Goal: Task Accomplishment & Management: Use online tool/utility

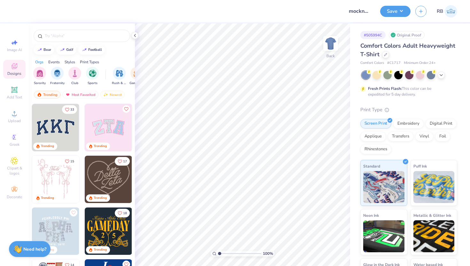
click at [62, 125] on img at bounding box center [55, 127] width 47 height 47
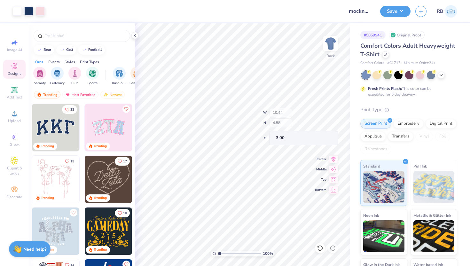
type input "10.26"
type input "4.38"
type input "3.09"
type input "10.44"
type input "4.58"
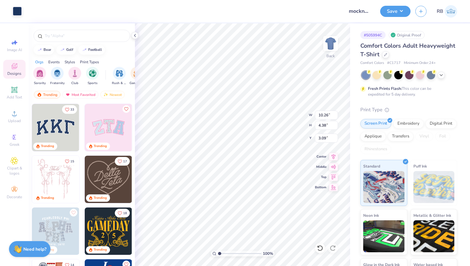
type input "3.00"
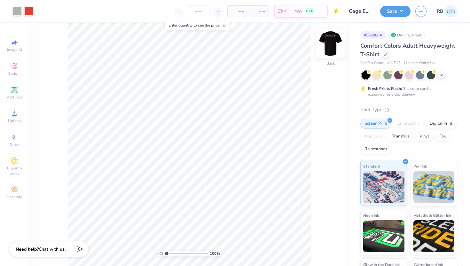
click at [335, 49] on img at bounding box center [331, 44] width 26 height 26
click at [18, 115] on icon at bounding box center [15, 114] width 8 height 8
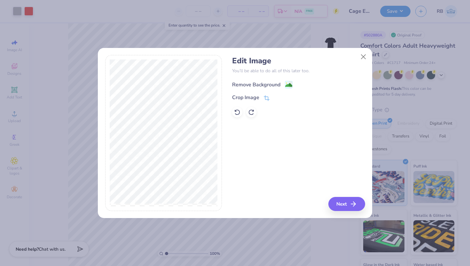
click at [257, 83] on div "Remove Background" at bounding box center [256, 85] width 48 height 8
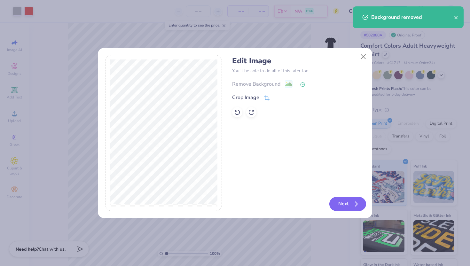
click at [354, 202] on icon "button" at bounding box center [356, 204] width 8 height 8
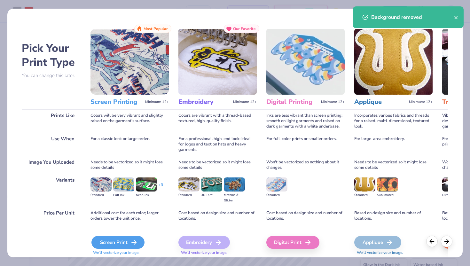
click at [123, 244] on div "Screen Print" at bounding box center [117, 242] width 53 height 13
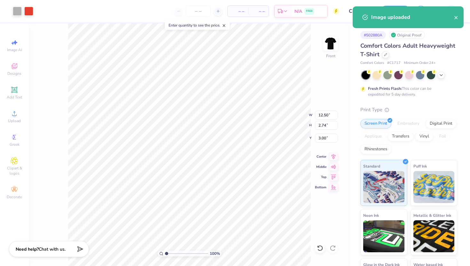
type input "12.50"
type input "2.74"
type input "3.00"
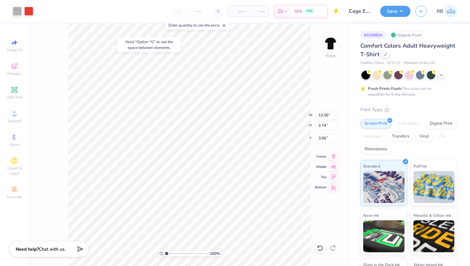
type input "14.53"
type input "4.65"
type input "11.42"
type input "12.50"
type input "2.74"
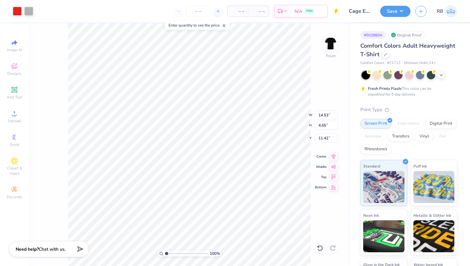
type input "3.00"
type input "14.53"
type input "4.65"
type input "11.42"
click at [19, 12] on div at bounding box center [17, 10] width 9 height 9
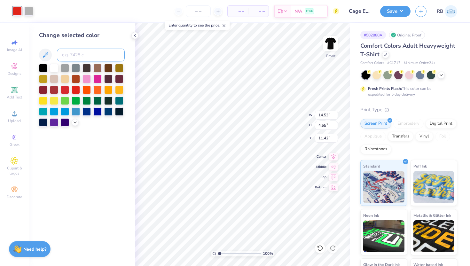
click at [72, 60] on input at bounding box center [91, 55] width 68 height 13
type input "179"
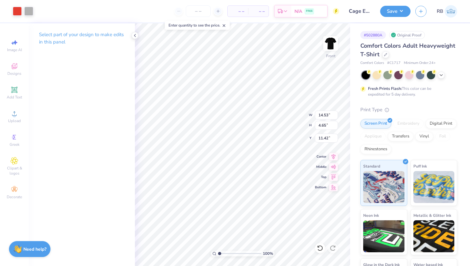
type input "9.30"
type input "2.98"
click at [335, 157] on icon at bounding box center [334, 155] width 4 height 5
click at [325, 138] on input "13.10" at bounding box center [326, 138] width 23 height 9
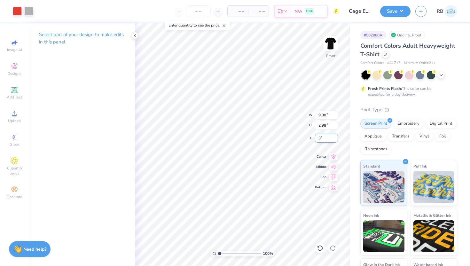
type input "3.00"
type input "11.53"
type input "3.69"
type input "13.75"
type input "4.40"
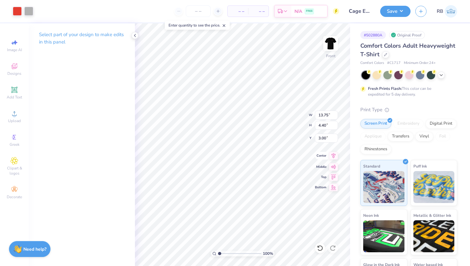
click at [334, 157] on icon at bounding box center [333, 156] width 9 height 8
click at [331, 42] on img at bounding box center [331, 44] width 26 height 26
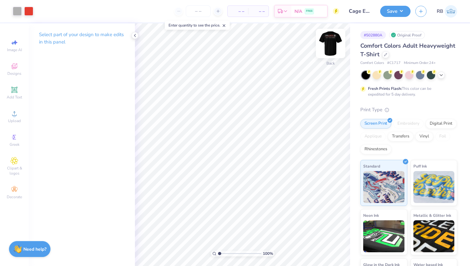
click at [335, 46] on img at bounding box center [331, 44] width 26 height 26
click at [329, 45] on img at bounding box center [331, 44] width 26 height 26
click at [325, 44] on img at bounding box center [331, 44] width 26 height 26
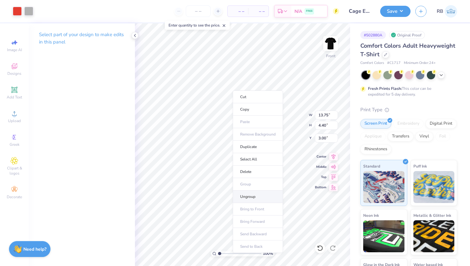
click at [246, 195] on li "Ungroup" at bounding box center [258, 197] width 50 height 12
click at [336, 157] on icon at bounding box center [333, 156] width 9 height 8
click at [335, 155] on icon at bounding box center [333, 156] width 9 height 8
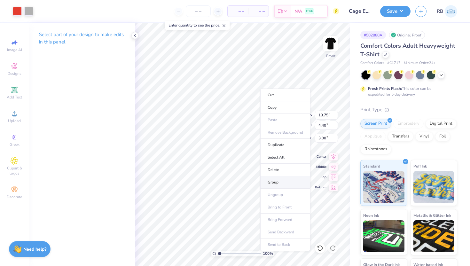
click at [273, 181] on li "Group" at bounding box center [285, 182] width 50 height 12
click at [328, 114] on input "13.75" at bounding box center [326, 115] width 23 height 9
click at [321, 115] on input "13.75" at bounding box center [326, 115] width 23 height 9
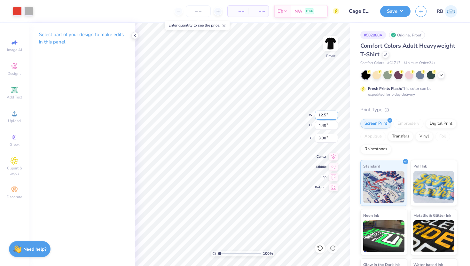
type input "12.50"
type input "4.00"
click at [325, 138] on input "3.20" at bounding box center [326, 138] width 23 height 9
type input "3.00"
click at [333, 158] on icon at bounding box center [333, 156] width 9 height 8
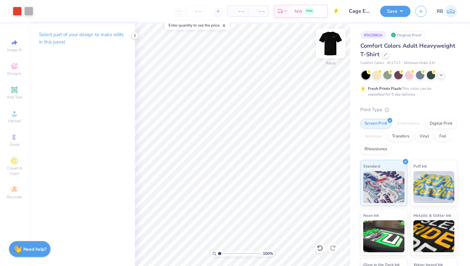
click at [328, 44] on img at bounding box center [331, 44] width 26 height 26
click at [334, 46] on img at bounding box center [331, 44] width 26 height 26
click at [396, 10] on button "Save" at bounding box center [395, 10] width 30 height 11
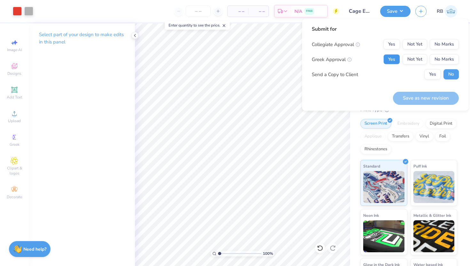
click at [393, 61] on button "Yes" at bounding box center [392, 59] width 17 height 10
click at [441, 58] on button "No Marks" at bounding box center [444, 59] width 29 height 10
click at [441, 44] on button "No Marks" at bounding box center [444, 44] width 29 height 10
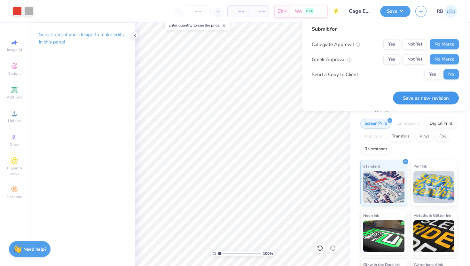
click at [422, 104] on button "Save as new revision" at bounding box center [426, 97] width 66 height 13
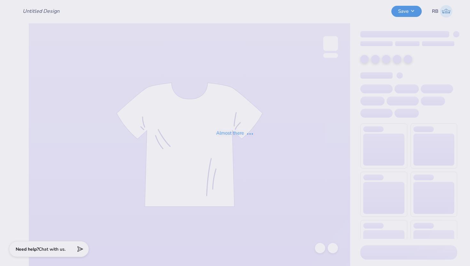
type input "Cage Electric '25"
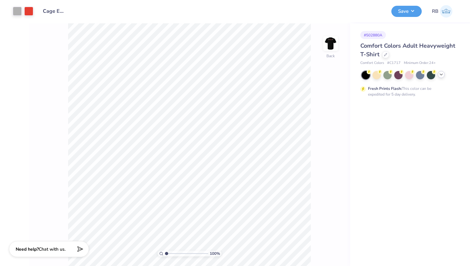
click at [443, 75] on icon at bounding box center [441, 74] width 5 height 5
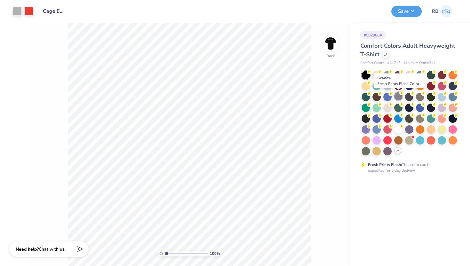
click at [398, 100] on div at bounding box center [398, 96] width 8 height 8
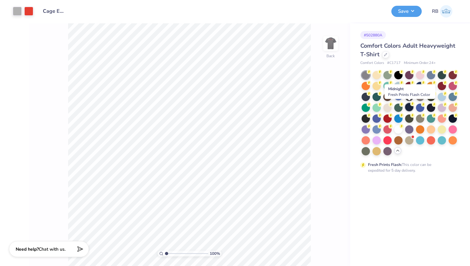
click at [411, 111] on div at bounding box center [409, 107] width 8 height 8
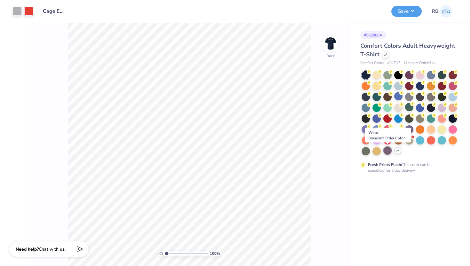
click at [388, 151] on div at bounding box center [388, 150] width 8 height 8
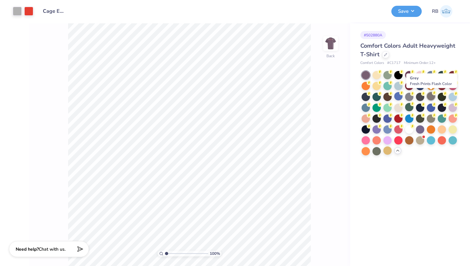
click at [431, 98] on div at bounding box center [431, 96] width 8 height 8
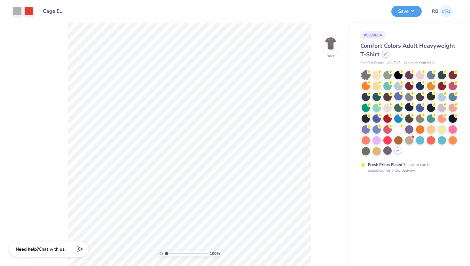
click at [385, 54] on icon at bounding box center [385, 54] width 3 height 3
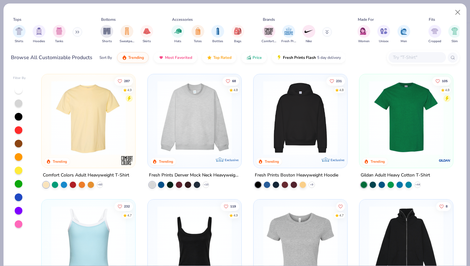
click at [415, 53] on div at bounding box center [418, 57] width 58 height 11
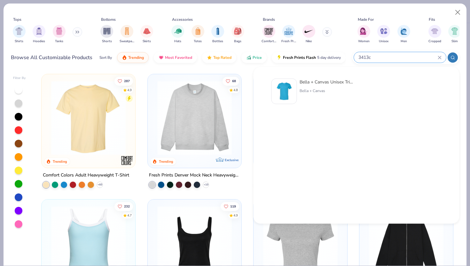
type input "3413c"
click at [332, 90] on div "Bella + Canvas" at bounding box center [327, 91] width 54 height 6
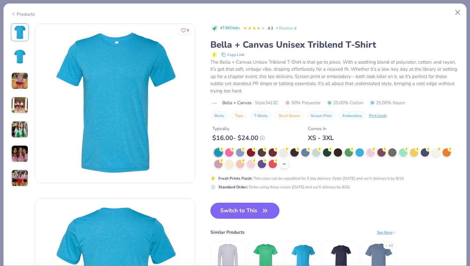
click at [286, 166] on icon at bounding box center [284, 164] width 5 height 5
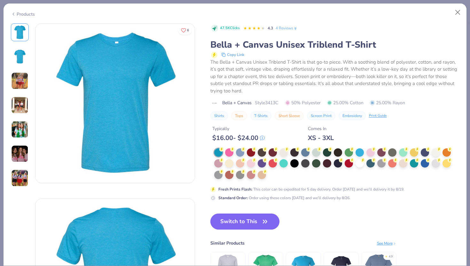
click at [251, 223] on button "Switch to This" at bounding box center [244, 222] width 69 height 16
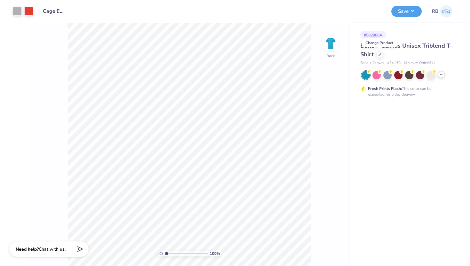
click at [442, 76] on icon at bounding box center [441, 74] width 5 height 5
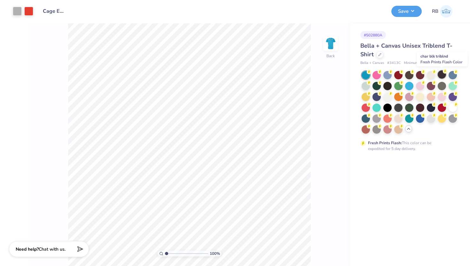
click at [440, 76] on div at bounding box center [442, 74] width 8 height 8
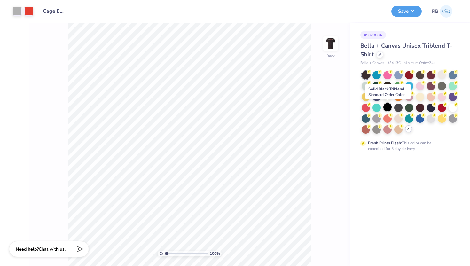
click at [388, 110] on div at bounding box center [388, 107] width 8 height 8
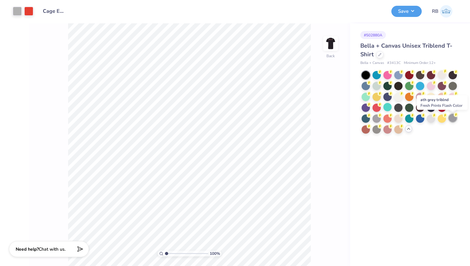
click at [455, 117] on div at bounding box center [453, 118] width 8 height 8
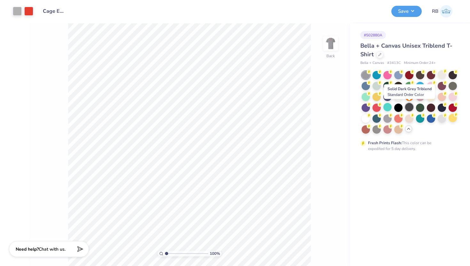
click at [410, 107] on div at bounding box center [409, 107] width 8 height 8
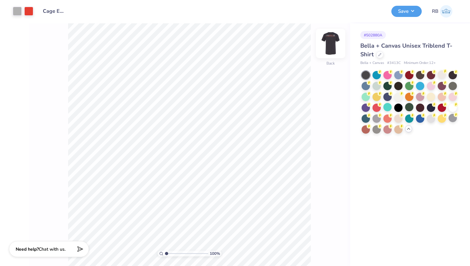
click at [331, 45] on img at bounding box center [331, 44] width 26 height 26
click at [330, 139] on icon at bounding box center [333, 140] width 9 height 8
click at [331, 42] on img at bounding box center [331, 44] width 26 height 26
click at [327, 48] on img at bounding box center [331, 44] width 26 height 26
click at [327, 48] on img at bounding box center [330, 43] width 13 height 13
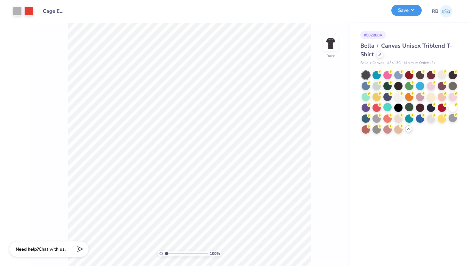
click at [407, 10] on button "Save" at bounding box center [407, 10] width 30 height 11
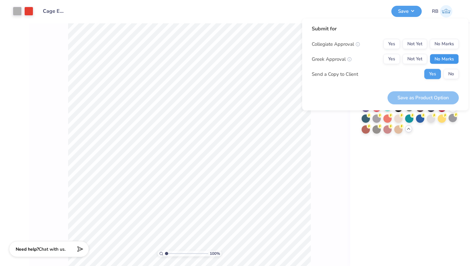
click at [444, 60] on button "No Marks" at bounding box center [444, 59] width 29 height 10
click at [444, 44] on button "No Marks" at bounding box center [444, 44] width 29 height 10
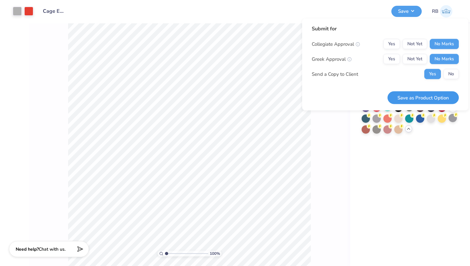
click at [427, 101] on button "Save as Product Option" at bounding box center [423, 97] width 71 height 13
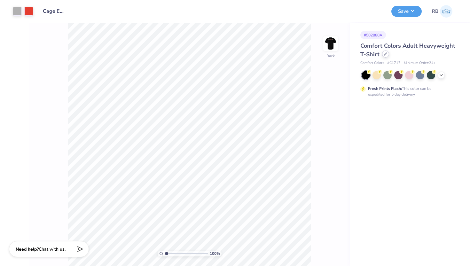
click at [386, 54] on icon at bounding box center [385, 53] width 3 height 3
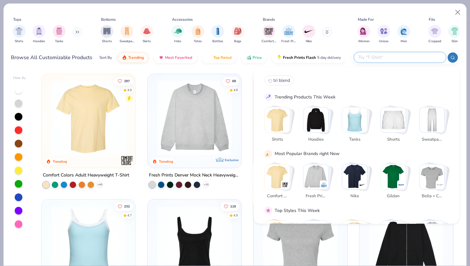
click at [395, 60] on input "text" at bounding box center [400, 57] width 84 height 7
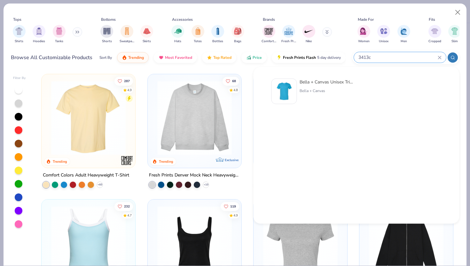
type input "3413c"
click at [337, 99] on div "Bella + Canvas Unisex Triblend T-Shirt Bella + Canvas" at bounding box center [327, 92] width 54 height 26
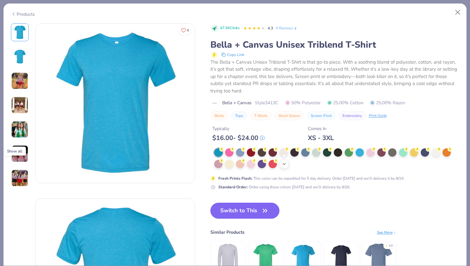
click at [285, 162] on icon at bounding box center [284, 164] width 5 height 5
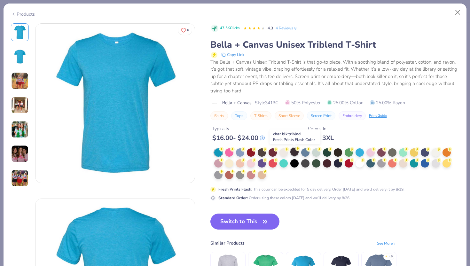
click at [298, 154] on div at bounding box center [294, 152] width 8 height 8
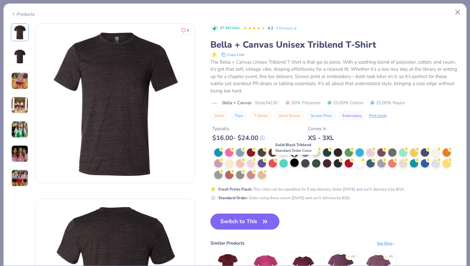
click at [293, 165] on div at bounding box center [294, 163] width 8 height 8
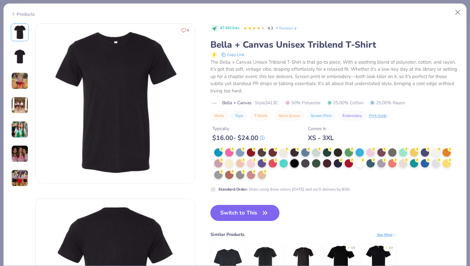
click at [236, 212] on button "Switch to This" at bounding box center [244, 213] width 69 height 16
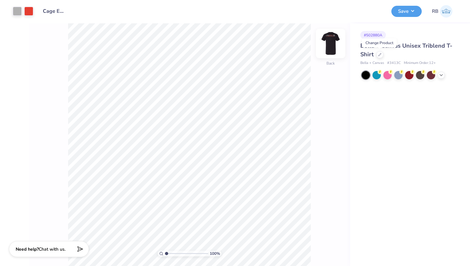
click at [327, 44] on img at bounding box center [331, 44] width 26 height 26
click at [327, 44] on img at bounding box center [330, 43] width 13 height 13
click at [406, 12] on button "Save" at bounding box center [407, 10] width 30 height 11
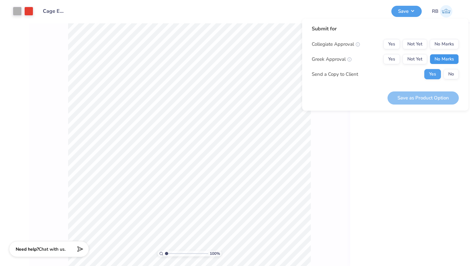
click at [444, 60] on button "No Marks" at bounding box center [444, 59] width 29 height 10
click at [443, 42] on button "No Marks" at bounding box center [444, 44] width 29 height 10
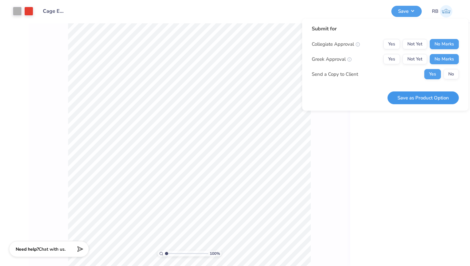
click at [417, 95] on button "Save as Product Option" at bounding box center [423, 97] width 71 height 13
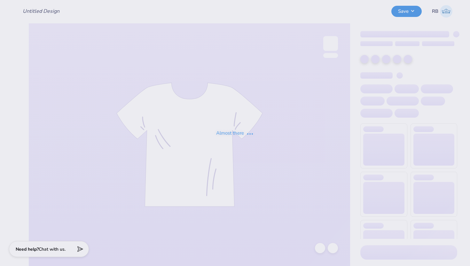
type input "Cage Electric '25"
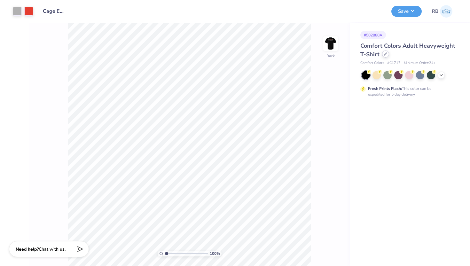
click at [386, 55] on icon at bounding box center [385, 53] width 3 height 3
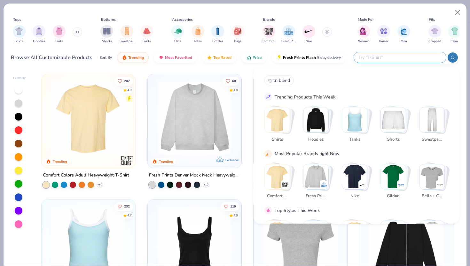
click at [394, 58] on input "text" at bounding box center [400, 57] width 84 height 7
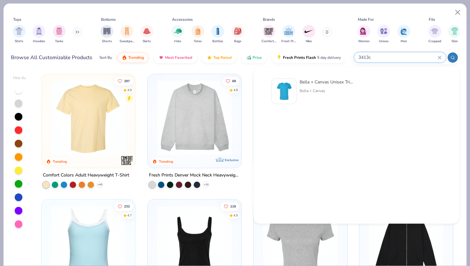
type input "3413c"
click at [355, 90] on div "Bella + Canvas Unisex Triblend T-Shirt Bella + Canvas" at bounding box center [357, 95] width 170 height 32
click at [316, 87] on div "Bella + Canvas Unisex Triblend T-Shirt Bella + Canvas" at bounding box center [327, 92] width 54 height 26
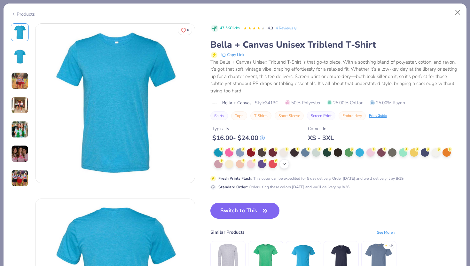
click at [284, 164] on icon at bounding box center [284, 164] width 5 height 5
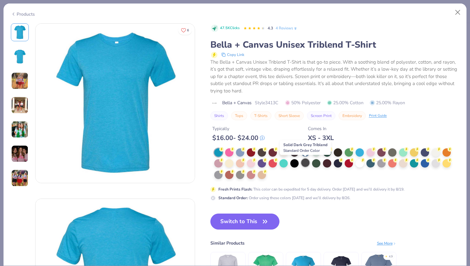
click at [306, 164] on div at bounding box center [305, 163] width 8 height 8
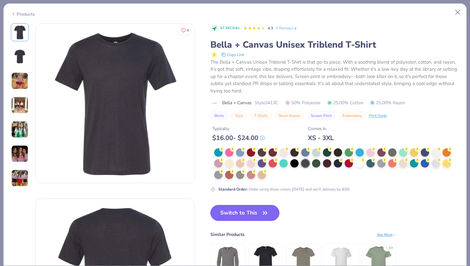
click at [257, 209] on button "Switch to This" at bounding box center [244, 213] width 69 height 16
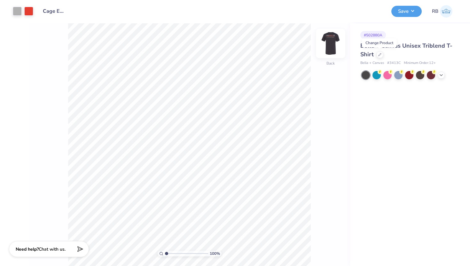
click at [331, 43] on img at bounding box center [331, 44] width 26 height 26
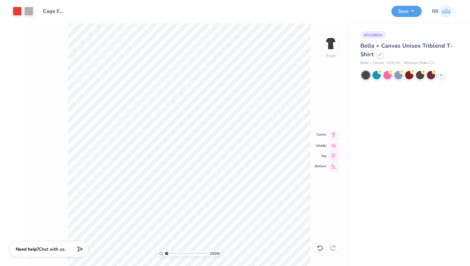
click at [336, 134] on icon at bounding box center [333, 135] width 9 height 8
click at [334, 44] on img at bounding box center [331, 44] width 26 height 26
click at [404, 11] on button "Save" at bounding box center [407, 10] width 30 height 11
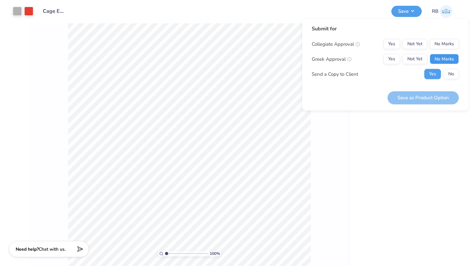
click at [441, 54] on button "No Marks" at bounding box center [444, 59] width 29 height 10
click at [441, 41] on button "No Marks" at bounding box center [444, 44] width 29 height 10
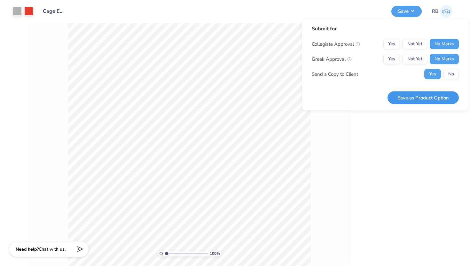
click at [422, 99] on button "Save as Product Option" at bounding box center [423, 97] width 71 height 13
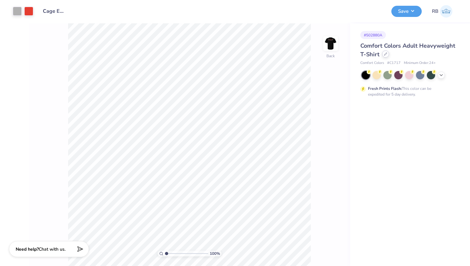
click at [387, 57] on div at bounding box center [385, 54] width 7 height 7
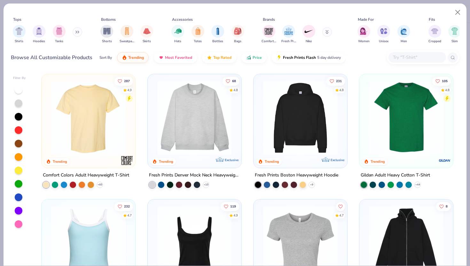
click at [406, 62] on div at bounding box center [418, 57] width 58 height 11
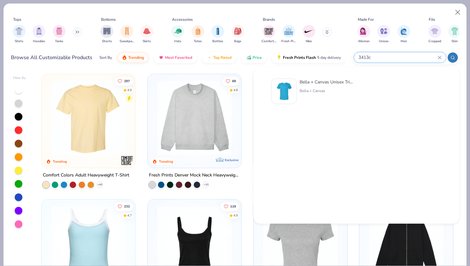
type input "3413c"
click at [334, 88] on div "Bella + Canvas" at bounding box center [327, 91] width 54 height 6
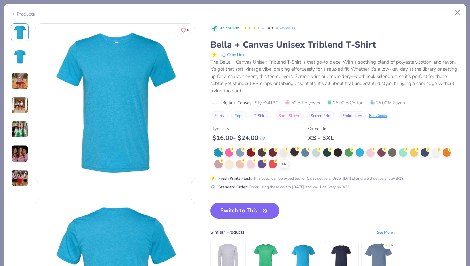
click at [296, 154] on div at bounding box center [294, 152] width 8 height 8
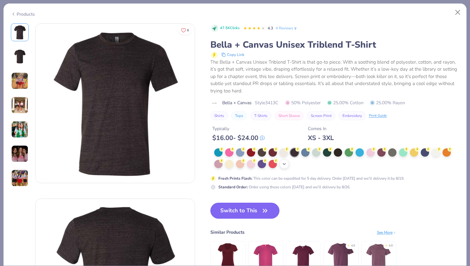
click at [283, 165] on icon at bounding box center [284, 164] width 5 height 5
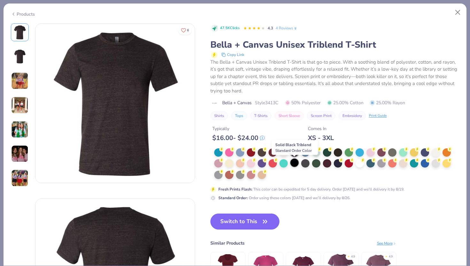
click at [293, 165] on div at bounding box center [294, 163] width 8 height 8
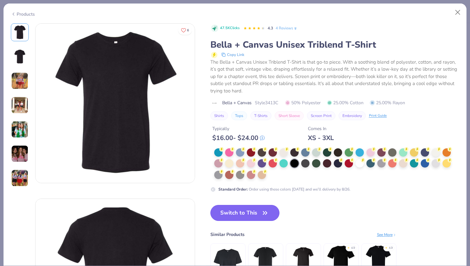
click at [251, 210] on button "Switch to This" at bounding box center [244, 213] width 69 height 16
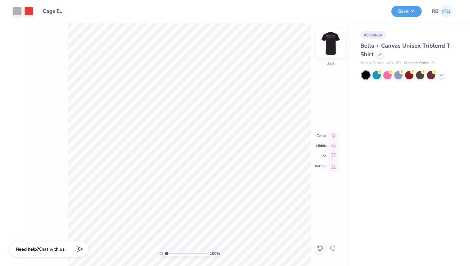
click at [333, 43] on img at bounding box center [331, 44] width 26 height 26
click at [332, 134] on icon at bounding box center [333, 135] width 9 height 8
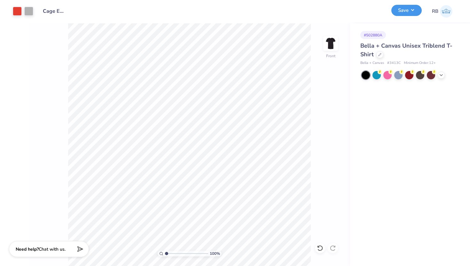
click at [406, 15] on button "Save" at bounding box center [407, 10] width 30 height 11
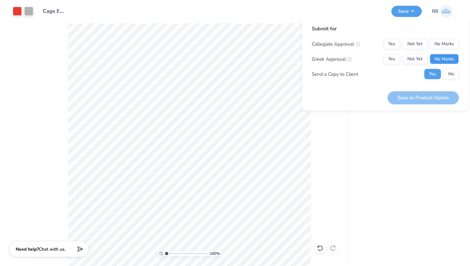
click at [439, 61] on button "No Marks" at bounding box center [444, 59] width 29 height 10
click at [441, 41] on button "No Marks" at bounding box center [444, 44] width 29 height 10
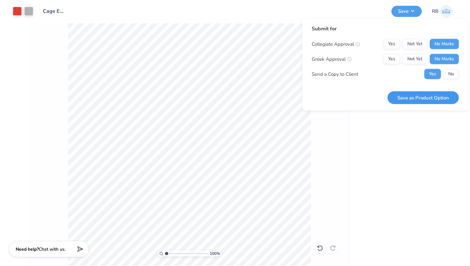
click at [431, 91] on button "Save as Product Option" at bounding box center [423, 97] width 71 height 13
